Goal: Information Seeking & Learning: Learn about a topic

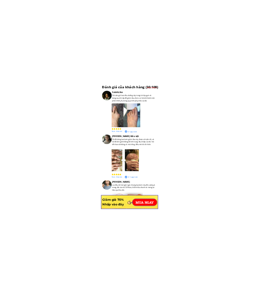
scroll to position [5630, 0]
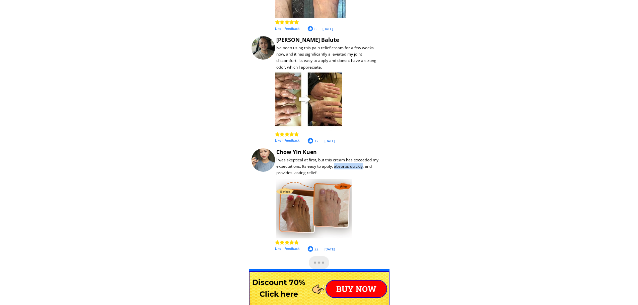
drag, startPoint x: 335, startPoint y: 165, endPoint x: 364, endPoint y: 166, distance: 28.9
click at [258, 166] on div "I was skeptical at first, but this cream has exceeded my expectations. Its easy…" at bounding box center [329, 166] width 107 height 19
drag, startPoint x: 335, startPoint y: 166, endPoint x: 363, endPoint y: 168, distance: 27.9
click at [258, 168] on div "I was skeptical at first, but this cream has exceeded my expectations. Its easy…" at bounding box center [329, 166] width 107 height 19
copy div "absorbs quickly"
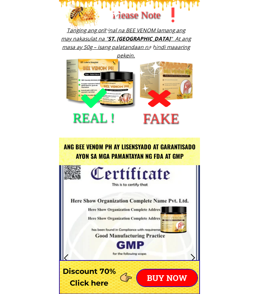
scroll to position [0, 0]
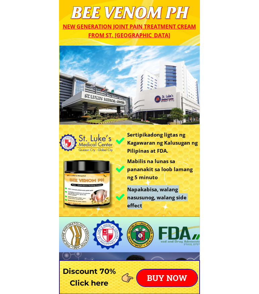
drag, startPoint x: 129, startPoint y: 189, endPoint x: 143, endPoint y: 204, distance: 20.4
click at [143, 204] on h3 "Napakabisa, walang nasusunog, walang side effect" at bounding box center [163, 197] width 73 height 24
copy h3 "Napakabisa, walang nasusunog, walang side effect"
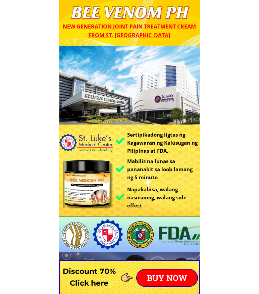
click at [162, 176] on h3 "Mabilis na lunas sa pananakit sa loob lamang ng 5 minuto" at bounding box center [162, 169] width 71 height 24
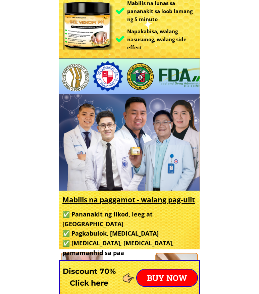
scroll to position [162, 0]
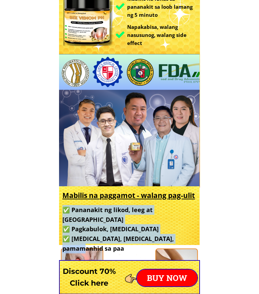
copy h3 "✅ Pananakit ng likod, leeg at balikat ✅ Pagkabulok, [MEDICAL_DATA] ✅ [MEDICAL_D…"
drag, startPoint x: 194, startPoint y: 231, endPoint x: 63, endPoint y: 209, distance: 132.2
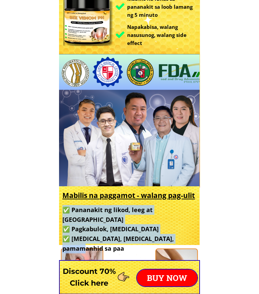
click at [63, 209] on h3 "✅ Pananakit ng likod, leeg at balikat ✅ Pagkabulok, [MEDICAL_DATA] ✅ [MEDICAL_D…" at bounding box center [128, 229] width 132 height 48
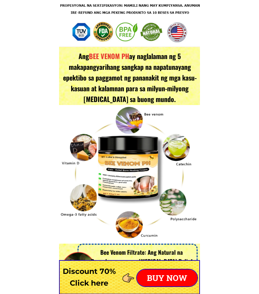
scroll to position [1167, 0]
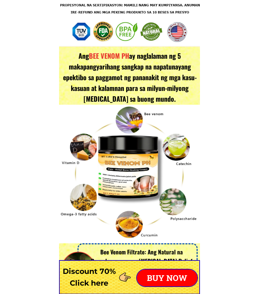
click at [188, 219] on div at bounding box center [129, 174] width 141 height 138
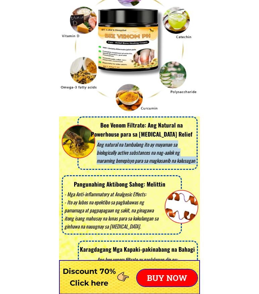
scroll to position [1294, 0]
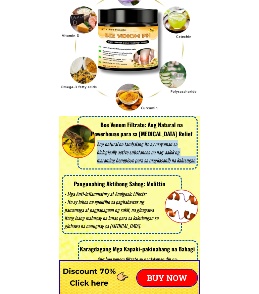
drag, startPoint x: 102, startPoint y: 126, endPoint x: 130, endPoint y: 137, distance: 31.0
click at [131, 138] on h3 "Bee Venom Filtrate: Ang Natural na Powerhouse para sa [MEDICAL_DATA] Relief" at bounding box center [141, 129] width 107 height 18
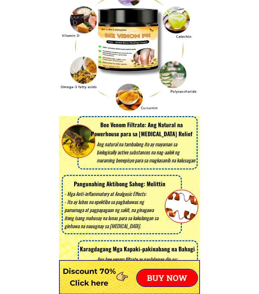
drag, startPoint x: 130, startPoint y: 135, endPoint x: 228, endPoint y: 139, distance: 97.9
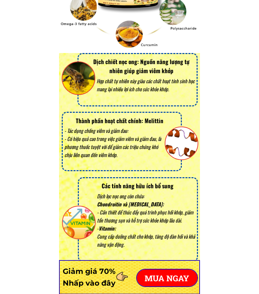
scroll to position [1357, 0]
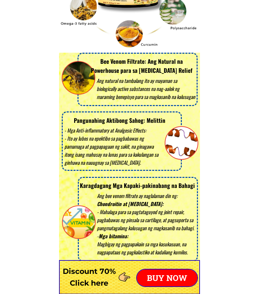
drag, startPoint x: 196, startPoint y: 97, endPoint x: 203, endPoint y: 96, distance: 6.7
drag, startPoint x: 101, startPoint y: 58, endPoint x: 175, endPoint y: 93, distance: 81.4
click at [175, 93] on div "Ang natural na tambalang ito ay mayaman sa biologically active substances na na…" at bounding box center [130, 79] width 136 height 53
click at [100, 61] on h3 "Bee Venom Filtrate: Ang Natural na Powerhouse para sa [MEDICAL_DATA] Relief" at bounding box center [141, 66] width 107 height 18
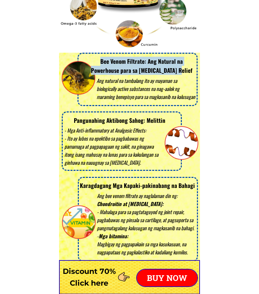
copy h3 "Bee Venom Filtrate: Ang Natural na Powerhouse para sa [MEDICAL_DATA] Relief"
drag, startPoint x: 101, startPoint y: 60, endPoint x: 184, endPoint y: 72, distance: 84.1
click at [184, 72] on h3 "Bee Venom Filtrate: Ang Natural na Powerhouse para sa [MEDICAL_DATA] Relief" at bounding box center [141, 66] width 107 height 18
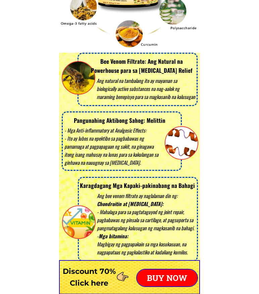
drag, startPoint x: 160, startPoint y: 105, endPoint x: 143, endPoint y: 100, distance: 18.1
click at [160, 105] on div at bounding box center [137, 79] width 120 height 53
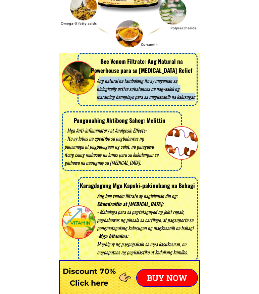
copy div "ng natural na tambalang ito ay mayaman sa biologically active substances na nag…"
drag, startPoint x: 98, startPoint y: 81, endPoint x: 195, endPoint y: 100, distance: 99.0
click at [195, 100] on div "Ang natural na tambalang ito ay mayaman sa biologically active substances na na…" at bounding box center [147, 88] width 100 height 24
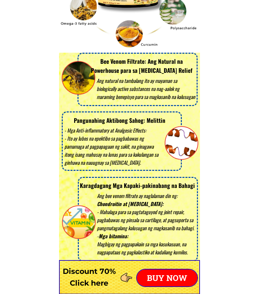
click at [134, 133] on div "- Mga Anti-inflammatory at Analgesic Effects: - Ito ay lubos na epektibo sa pag…" at bounding box center [113, 146] width 98 height 40
click at [116, 122] on h3 "Pangunahing Aktibong Sahog: Melittin" at bounding box center [119, 120] width 111 height 9
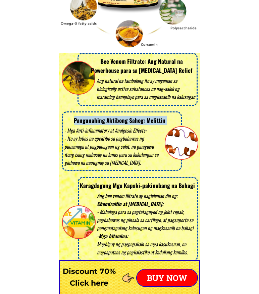
click at [116, 122] on h3 "Pangunahing Aktibong Sahog: Melittin" at bounding box center [119, 120] width 111 height 9
copy h3 "Pangunahing Aktibong Sahog: Melittin"
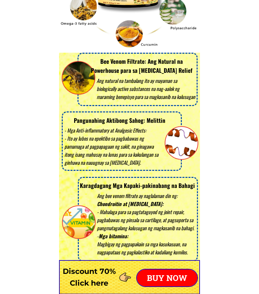
click at [117, 143] on div "- Mga Anti-inflammatory at Analgesic Effects: - Ito ay lubos na epektibo sa pag…" at bounding box center [113, 146] width 98 height 40
click at [93, 133] on div "- Mga Anti-inflammatory at Analgesic Effects: - Ito ay lubos na epektibo sa pag…" at bounding box center [113, 146] width 98 height 40
click at [144, 143] on div "- Mga Anti-inflammatory at Analgesic Effects: - Ito ay lubos na epektibo sa pag…" at bounding box center [113, 146] width 98 height 40
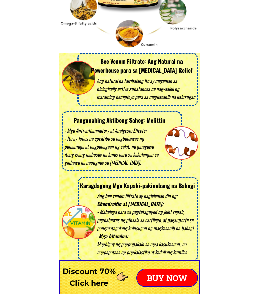
click at [149, 141] on div "- Mga Anti-inflammatory at Analgesic Effects: - Ito ay lubos na epektibo sa pag…" at bounding box center [113, 146] width 98 height 40
click at [140, 194] on div "Ang bee venom filtrate ay naglalaman din ng: Chondroitin at [MEDICAL_DATA]: - M…" at bounding box center [147, 223] width 100 height 64
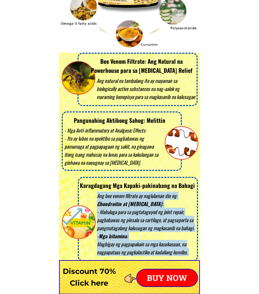
copy div "Ang bee venom filtrate ay naglalaman din ng: Chondroitin at [MEDICAL_DATA]: - M…"
drag, startPoint x: 83, startPoint y: 186, endPoint x: 93, endPoint y: 194, distance: 12.6
click at [93, 194] on div "Ang bee venom filtrate ay naglalaman din ng: Chondroitin at [MEDICAL_DATA]: - M…" at bounding box center [130, 219] width 136 height 84
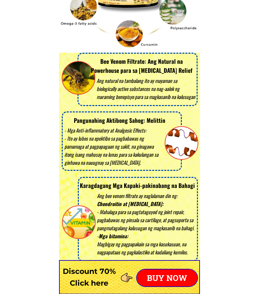
click at [134, 183] on h3 "Karagdagang Mga Kapaki-pakinabang na Bahagi" at bounding box center [137, 185] width 116 height 9
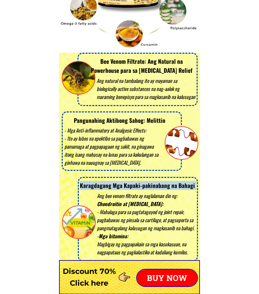
click at [134, 183] on h3 "Karagdagang Mga Kapaki-pakinabang na Bahagi" at bounding box center [137, 185] width 116 height 9
copy h3 "Karagdagang Mga Kapaki-pakinabang na Bahagi"
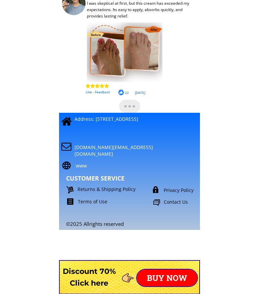
scroll to position [5795, 0]
